Goal: Task Accomplishment & Management: Complete application form

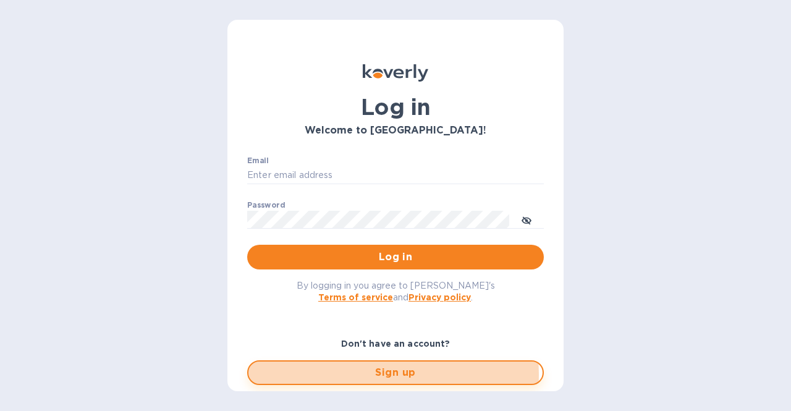
click at [391, 375] on span "Sign up" at bounding box center [395, 372] width 275 height 15
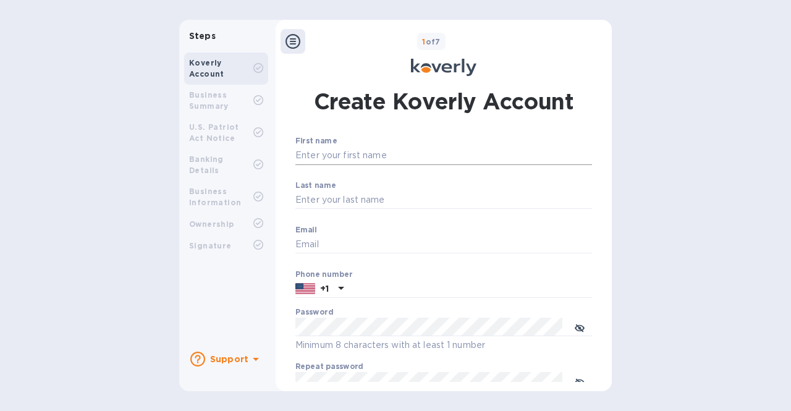
click at [329, 163] on input "First name" at bounding box center [444, 156] width 297 height 19
click at [333, 158] on input "First name" at bounding box center [444, 156] width 297 height 19
type input "[PERSON_NAME]"
type input "Comes"
click at [352, 245] on input "Email" at bounding box center [444, 245] width 297 height 19
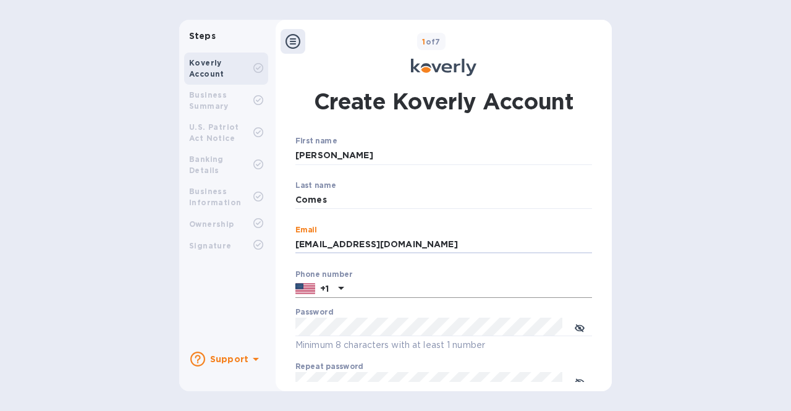
type input "[EMAIL_ADDRESS][DOMAIN_NAME]"
click at [307, 291] on img at bounding box center [306, 289] width 20 height 14
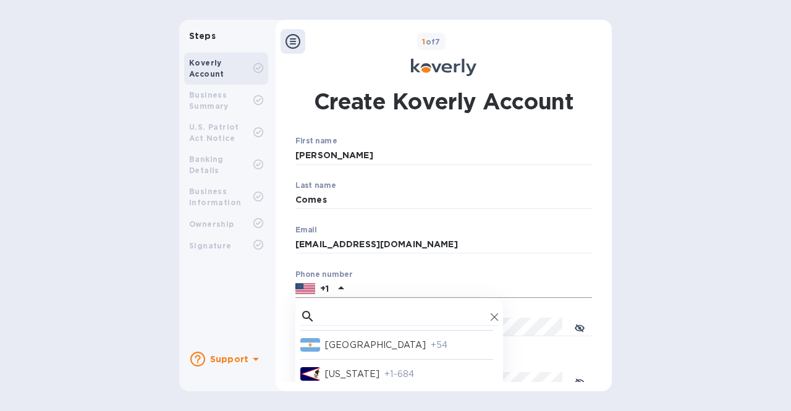
scroll to position [319, 0]
click at [401, 361] on div "[US_STATE] +1-684" at bounding box center [396, 365] width 193 height 21
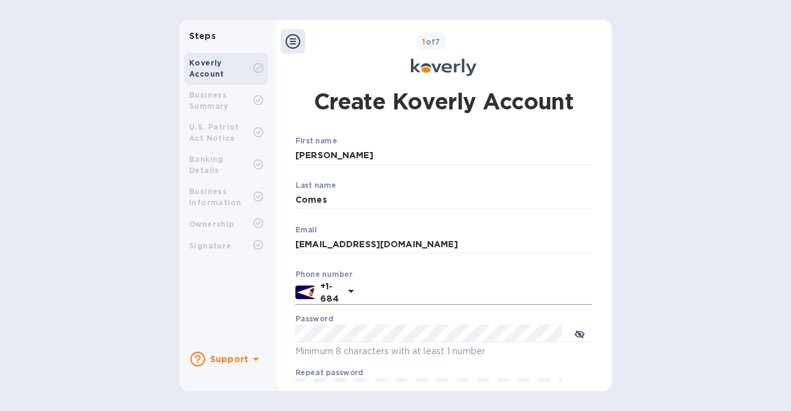
click at [348, 291] on icon at bounding box center [351, 291] width 6 height 3
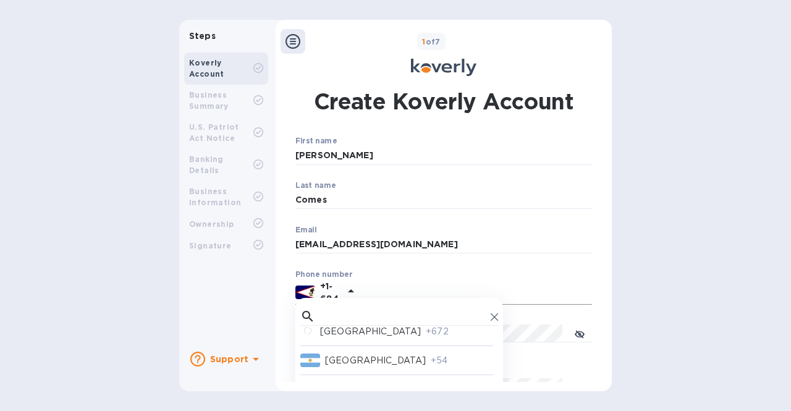
scroll to position [300, 0]
click at [431, 360] on p "+54" at bounding box center [462, 358] width 62 height 13
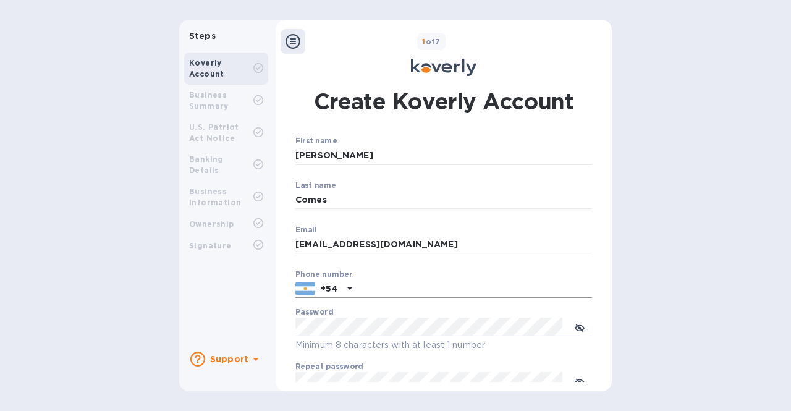
click at [368, 293] on input "text" at bounding box center [474, 289] width 235 height 19
type input "1144444166"
click at [398, 351] on p "Minimum 8 characters with at least 1 number" at bounding box center [444, 345] width 297 height 14
click at [579, 329] on icon "toggle password visibility" at bounding box center [580, 328] width 3 height 3
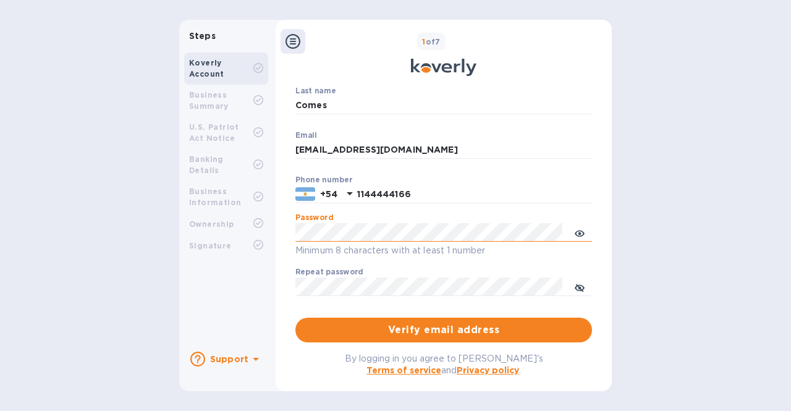
scroll to position [99, 0]
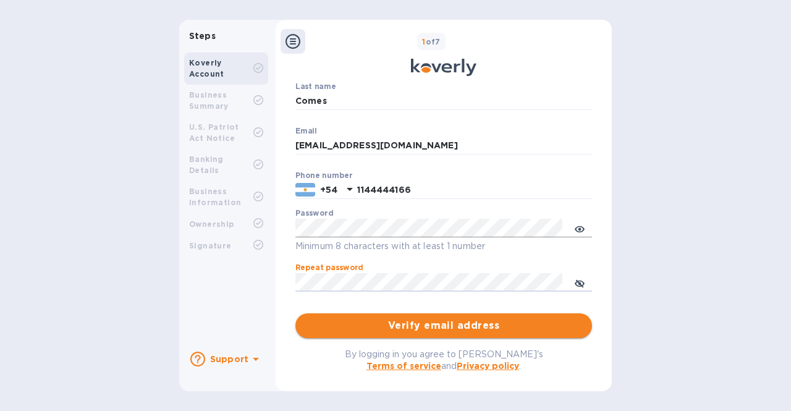
click at [453, 330] on span "Verify email address" at bounding box center [443, 325] width 277 height 15
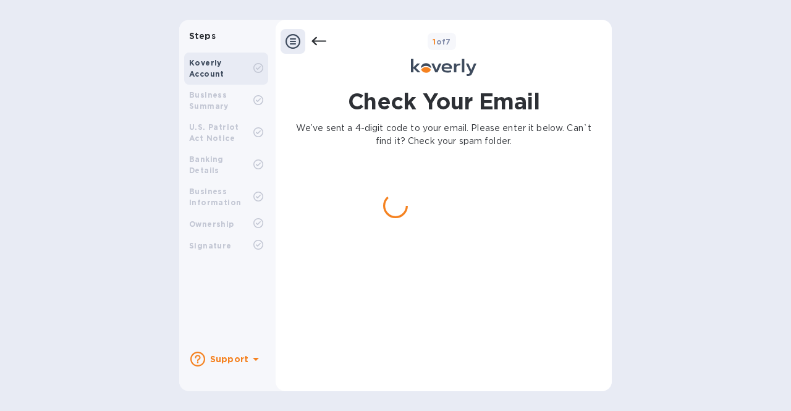
scroll to position [0, 0]
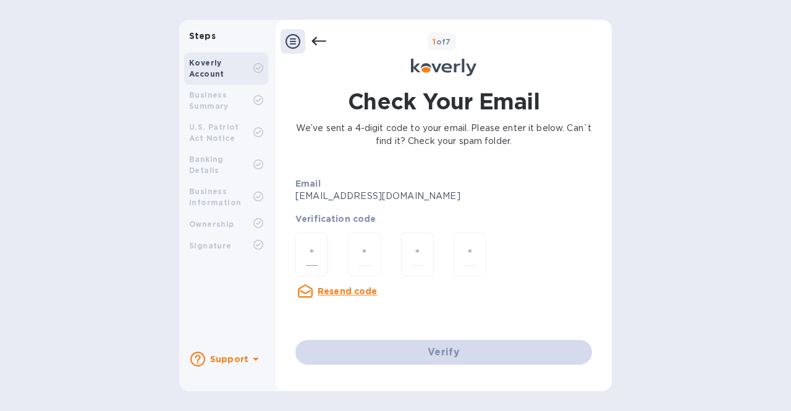
click at [313, 257] on input "number" at bounding box center [312, 254] width 12 height 23
type input "3"
type input "1"
type input "3"
type input "8"
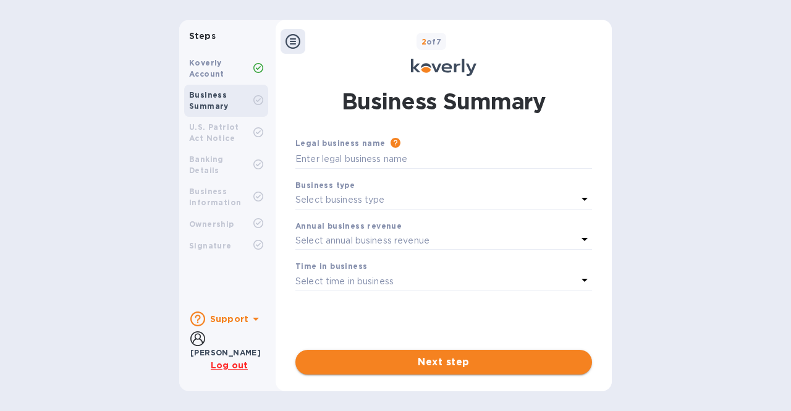
click at [437, 355] on span "Next step" at bounding box center [443, 362] width 277 height 15
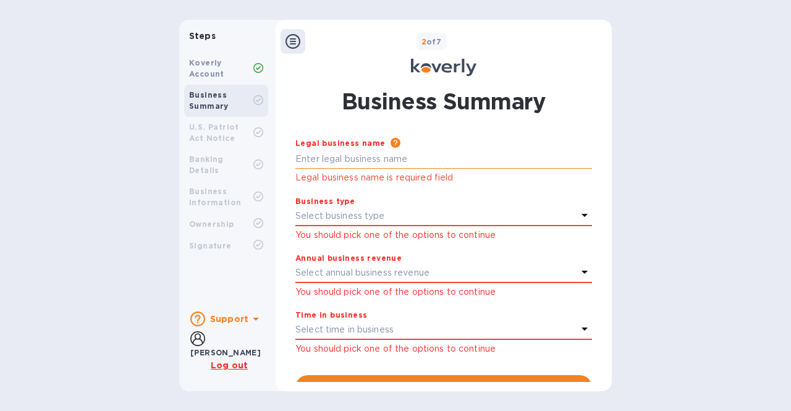
click at [357, 161] on input "text" at bounding box center [444, 159] width 297 height 19
type input "grupo turbion s.a."
click at [386, 221] on div "Select business type" at bounding box center [437, 216] width 282 height 17
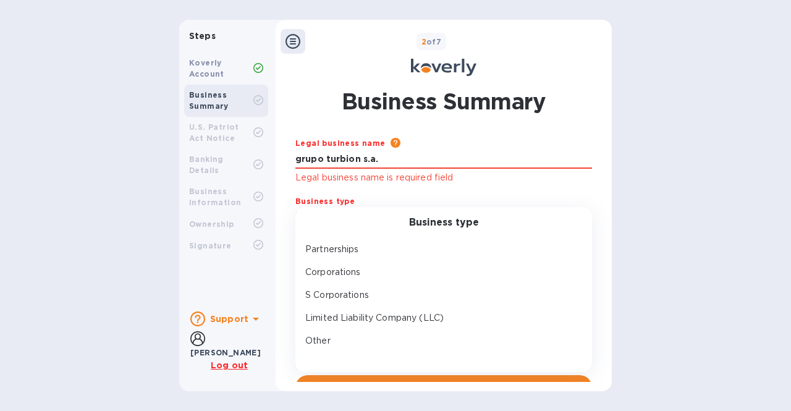
scroll to position [18, 0]
click at [356, 280] on div "Corporations" at bounding box center [439, 273] width 272 height 18
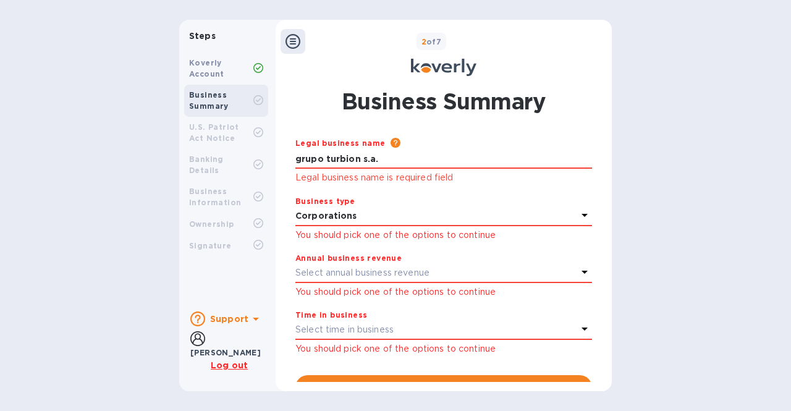
click at [582, 272] on icon at bounding box center [585, 272] width 6 height 3
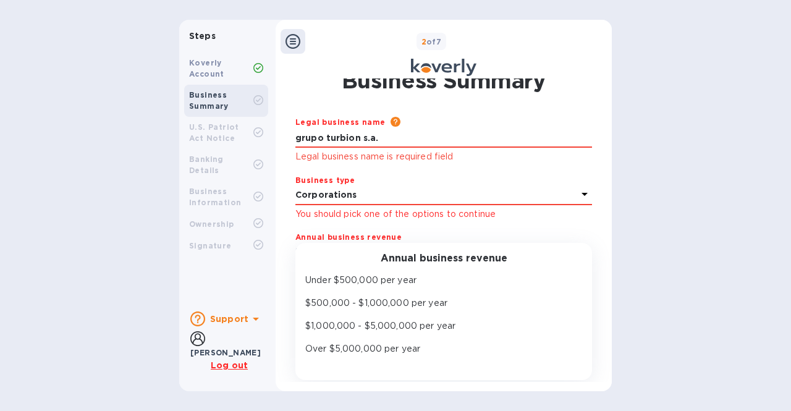
scroll to position [23, 0]
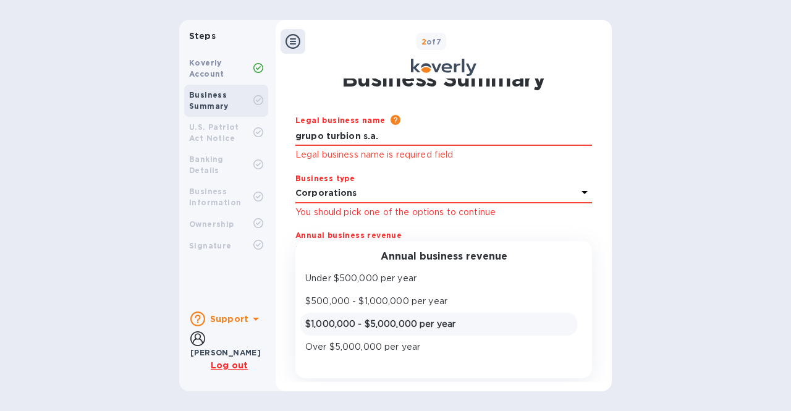
click at [433, 325] on p "$1,000,000 - $5,000,000 per year" at bounding box center [438, 324] width 267 height 13
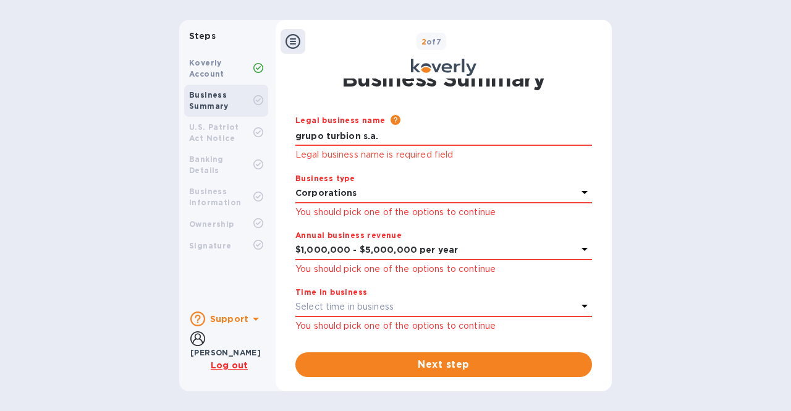
click at [582, 306] on icon at bounding box center [585, 306] width 6 height 3
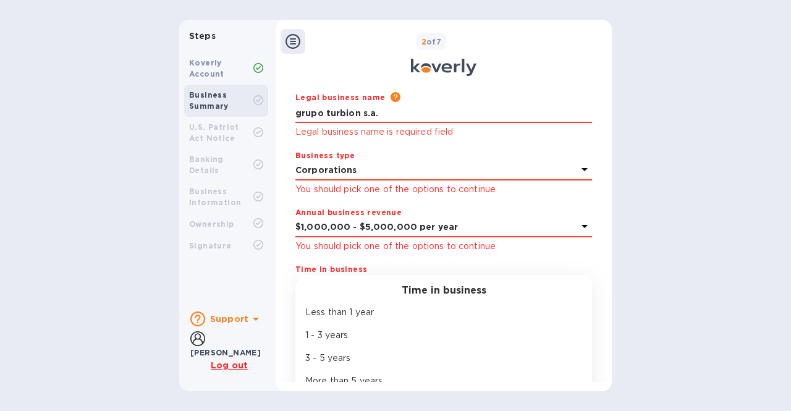
scroll to position [76, 0]
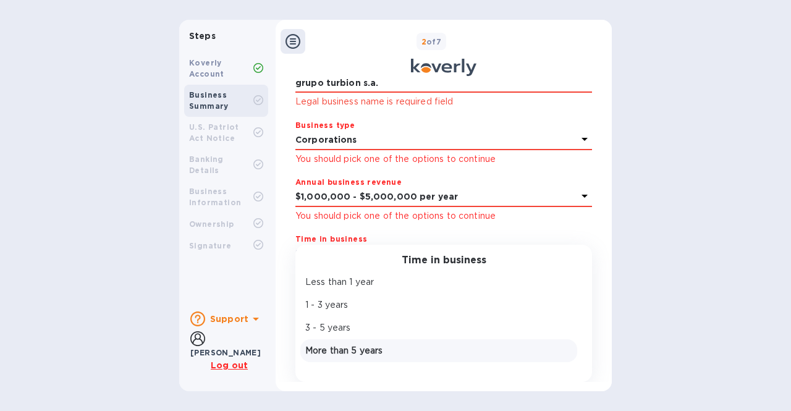
click at [382, 359] on div "More than 5 years" at bounding box center [439, 351] width 272 height 18
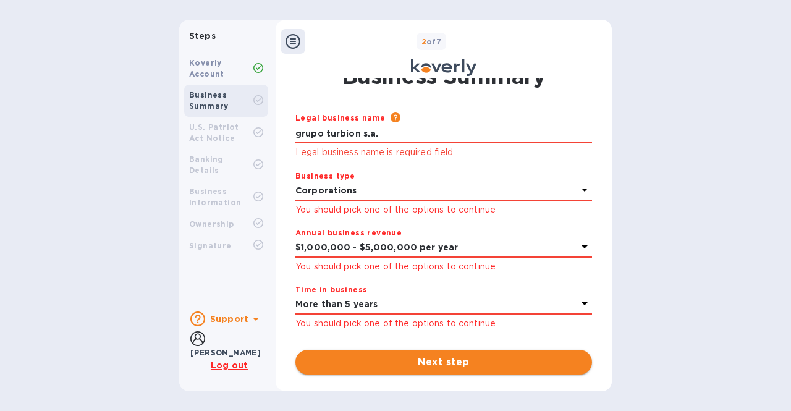
click at [496, 365] on span "Next step" at bounding box center [443, 362] width 277 height 15
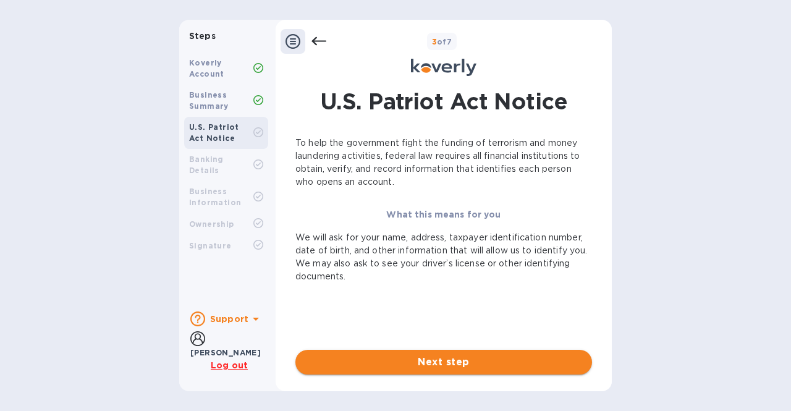
click at [485, 362] on span "Next step" at bounding box center [443, 362] width 277 height 15
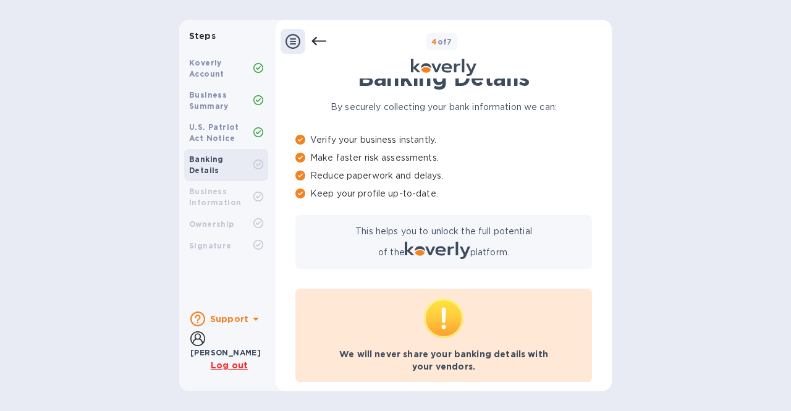
scroll to position [105, 0]
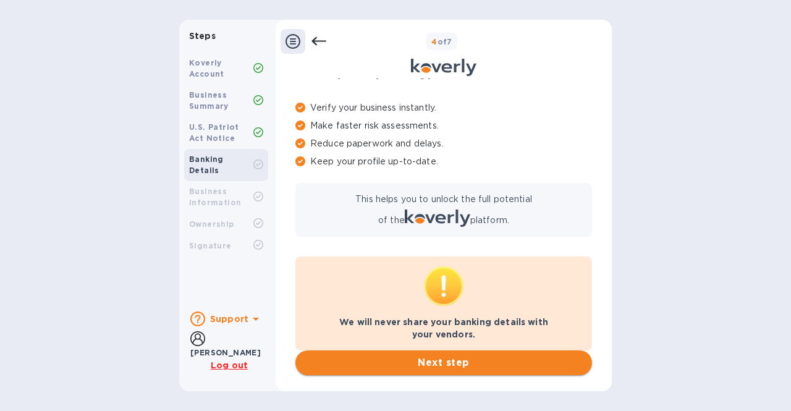
click at [467, 366] on span "Next step" at bounding box center [443, 363] width 277 height 15
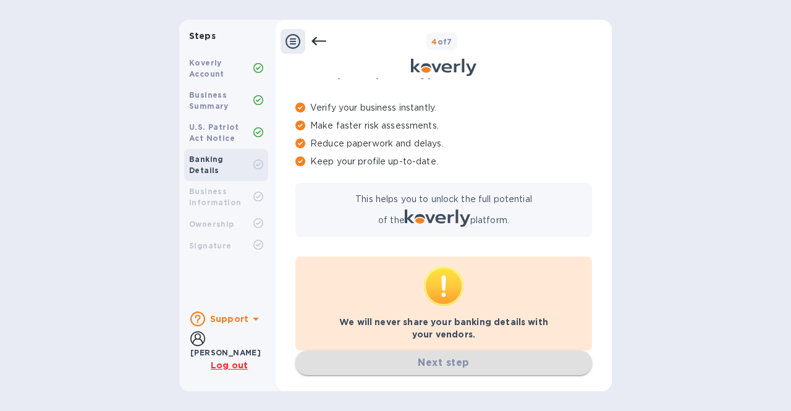
scroll to position [0, 0]
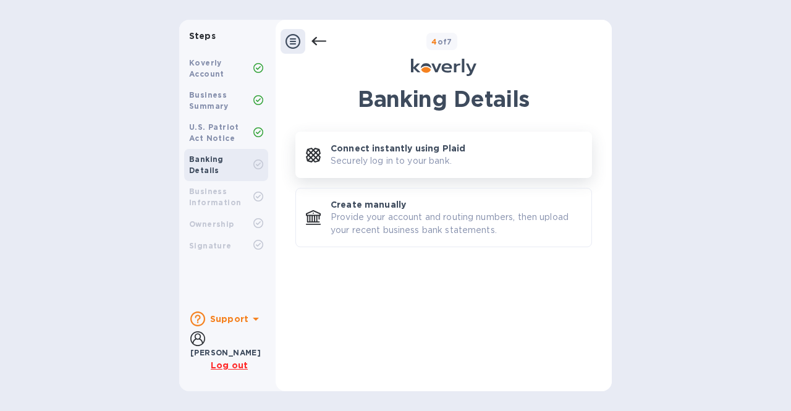
click at [432, 163] on p "Securely log in to your bank." at bounding box center [391, 161] width 121 height 13
click at [449, 221] on p "Provide your account and routing numbers, then upload your recent business bank…" at bounding box center [456, 224] width 251 height 26
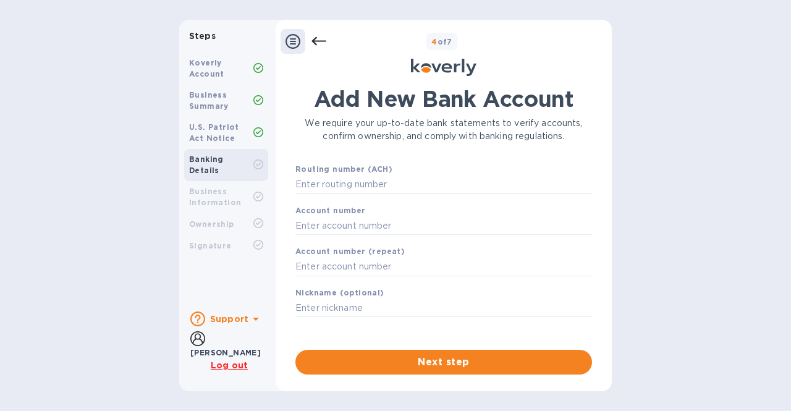
click at [239, 361] on u "Log out" at bounding box center [229, 365] width 37 height 10
